Goal: Task Accomplishment & Management: Manage account settings

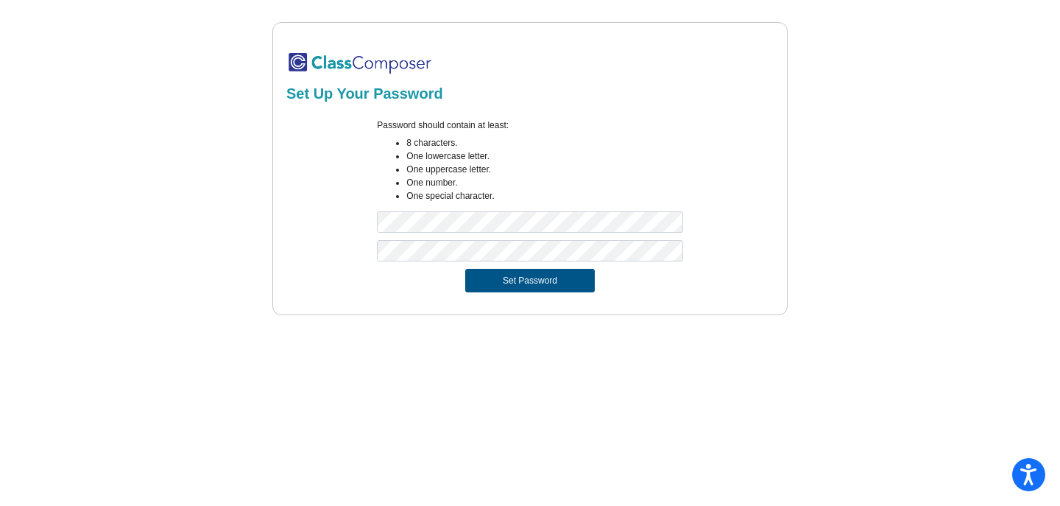
click at [527, 280] on button "Set Password" at bounding box center [530, 281] width 130 height 24
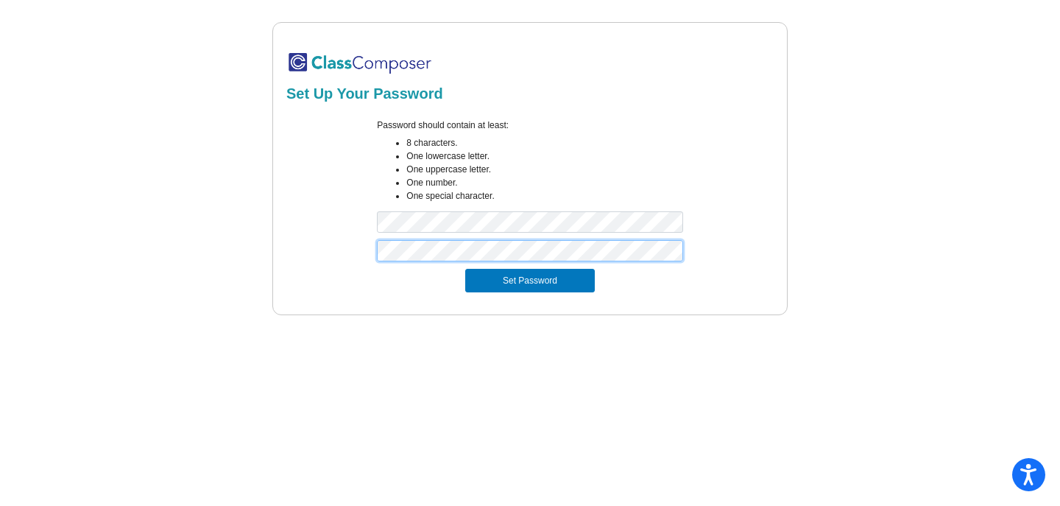
click at [306, 248] on div at bounding box center [530, 254] width 492 height 29
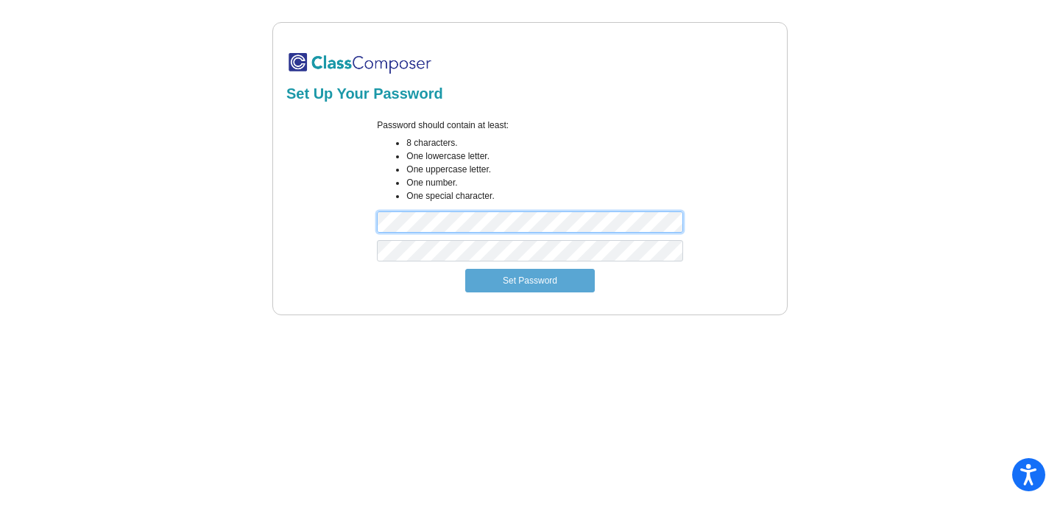
click at [343, 217] on div "Password should contain at least: 8 characters. One lowercase letter. One upper…" at bounding box center [530, 180] width 492 height 122
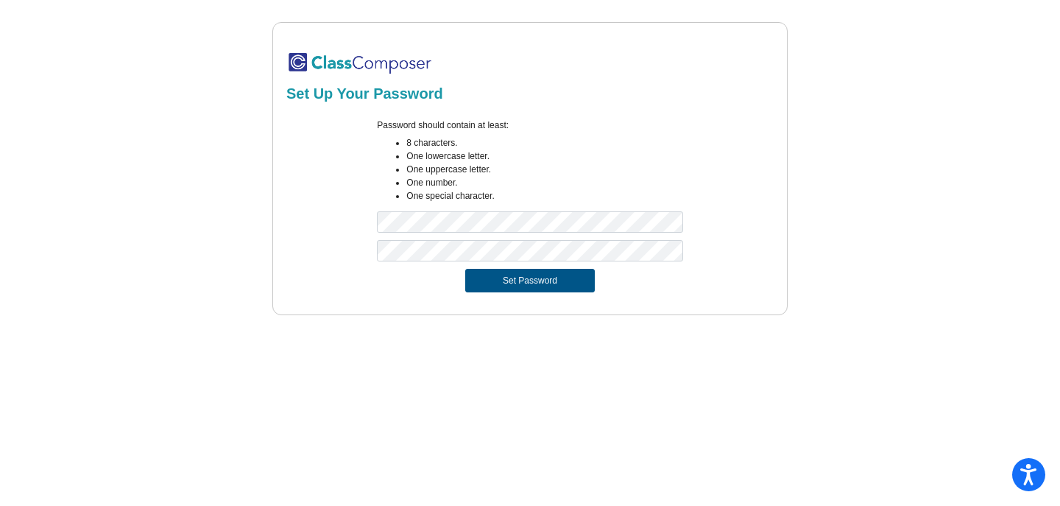
click at [553, 279] on button "Set Password" at bounding box center [530, 281] width 130 height 24
click at [356, 61] on img at bounding box center [359, 63] width 147 height 24
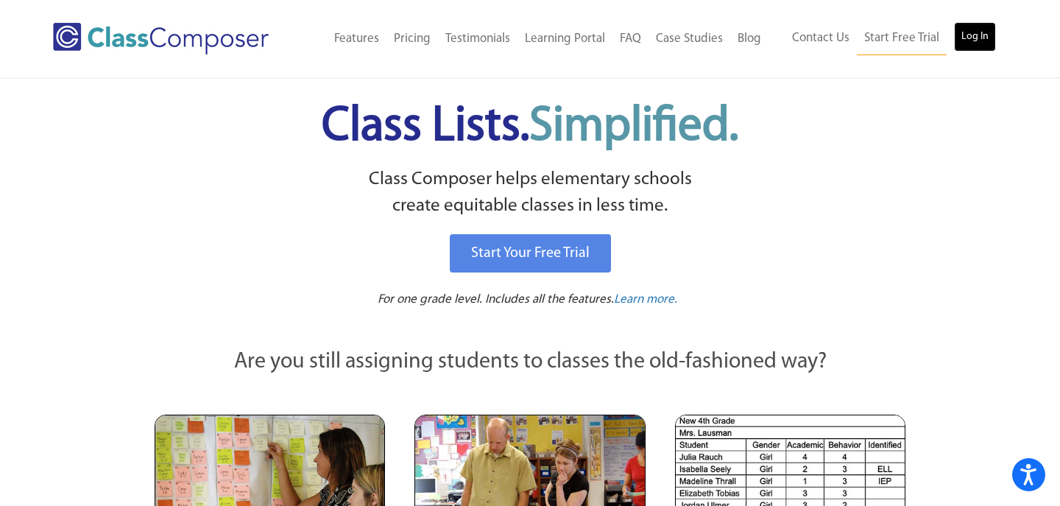
click at [976, 40] on link "Log In" at bounding box center [975, 36] width 42 height 29
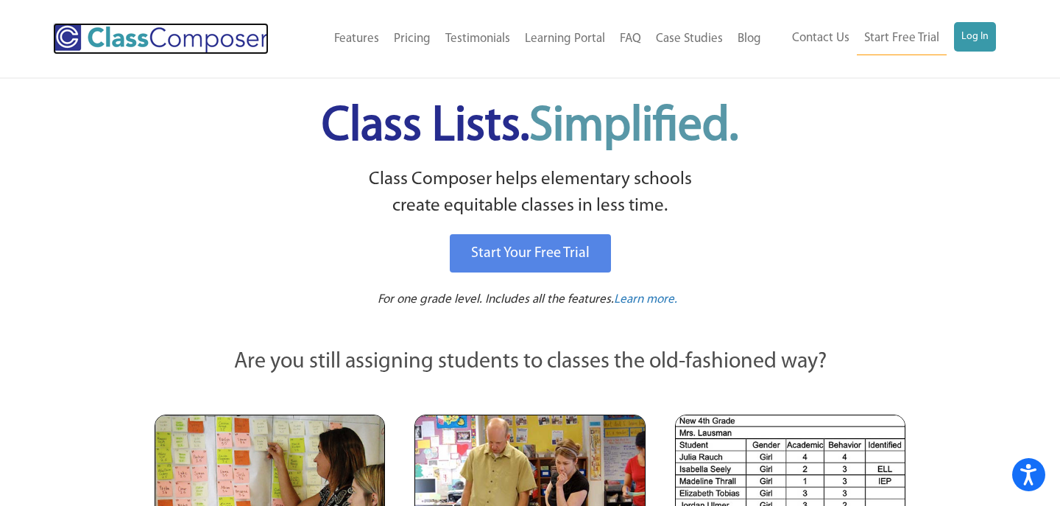
click at [125, 45] on img at bounding box center [161, 39] width 216 height 32
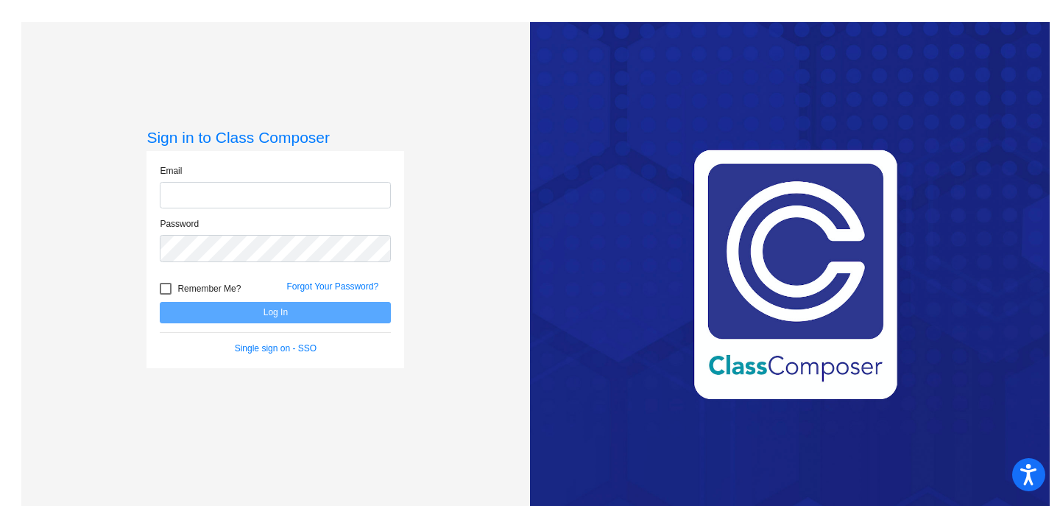
click at [270, 202] on input "email" at bounding box center [275, 195] width 231 height 27
type input "b"
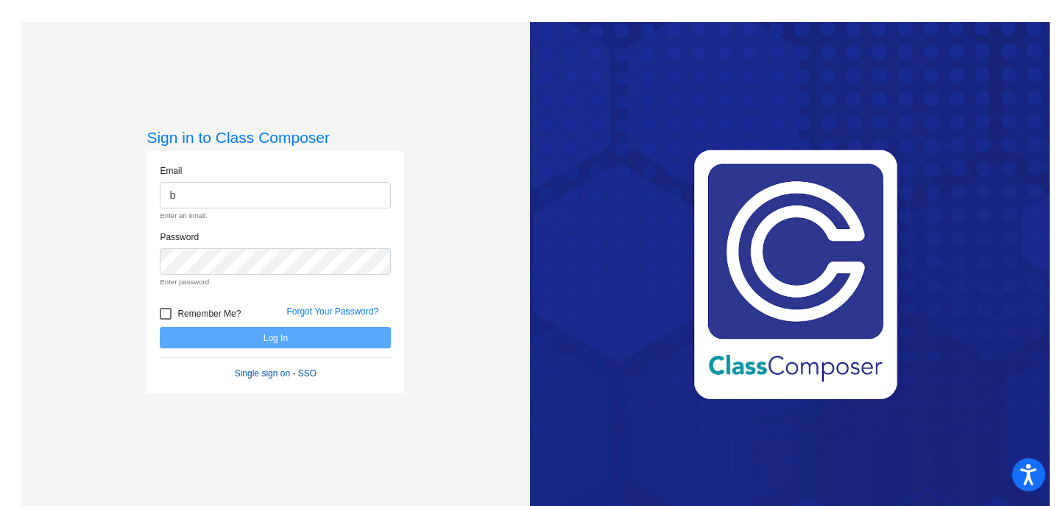
click at [271, 345] on form "Email b Enter an email. Password Enter password. Remember Me? Forgot Your Passw…" at bounding box center [275, 272] width 231 height 216
click at [268, 374] on link "Single sign on - SSO" at bounding box center [276, 373] width 82 height 10
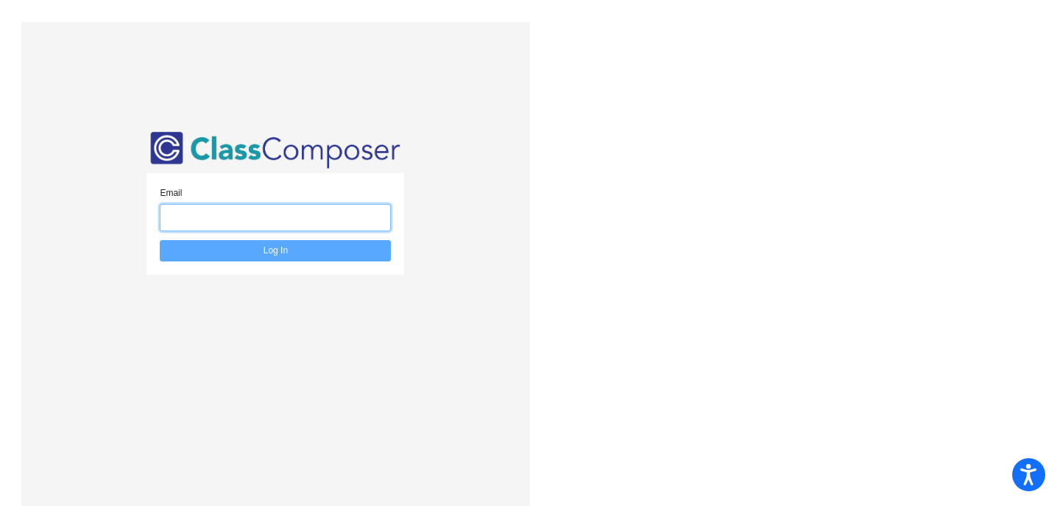
click at [233, 221] on input "email" at bounding box center [275, 217] width 231 height 27
type input "beltrane@asf.edu.mx"
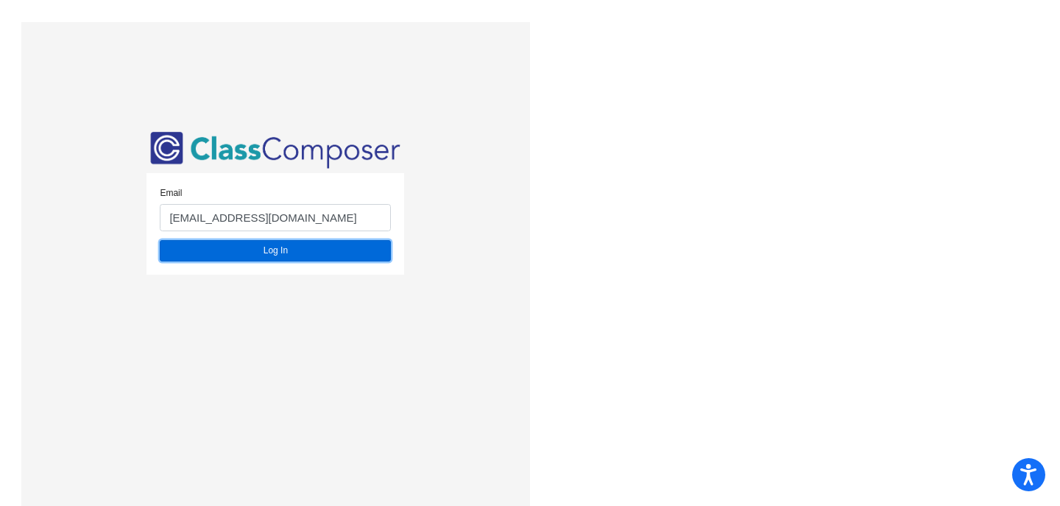
click at [277, 252] on button "Log In" at bounding box center [275, 250] width 231 height 21
click at [219, 151] on img at bounding box center [276, 149] width 258 height 43
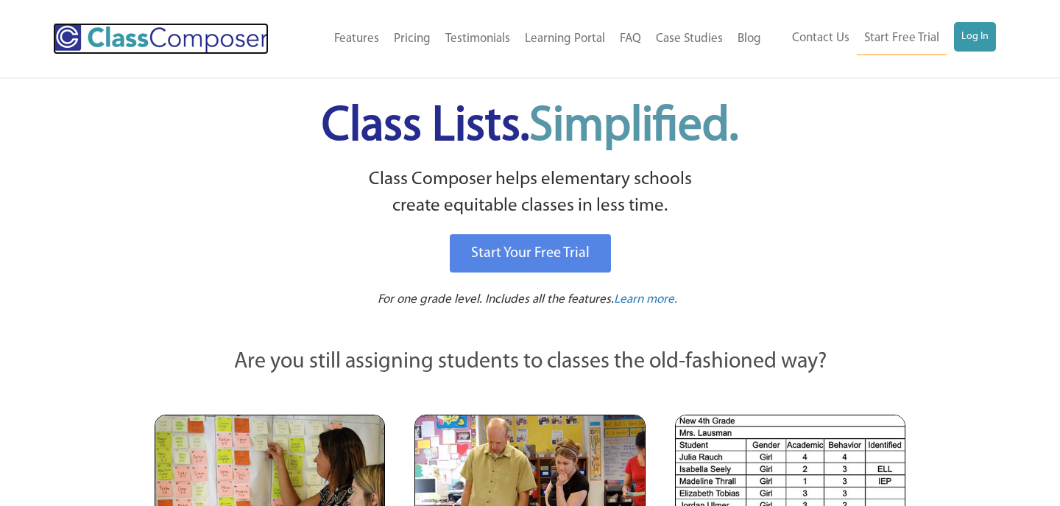
click at [66, 35] on img at bounding box center [161, 39] width 216 height 32
